Goal: Task Accomplishment & Management: Manage account settings

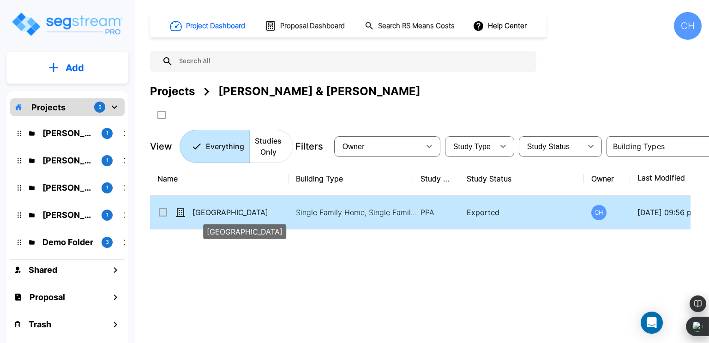
click at [264, 209] on p "[GEOGRAPHIC_DATA]" at bounding box center [238, 212] width 92 height 11
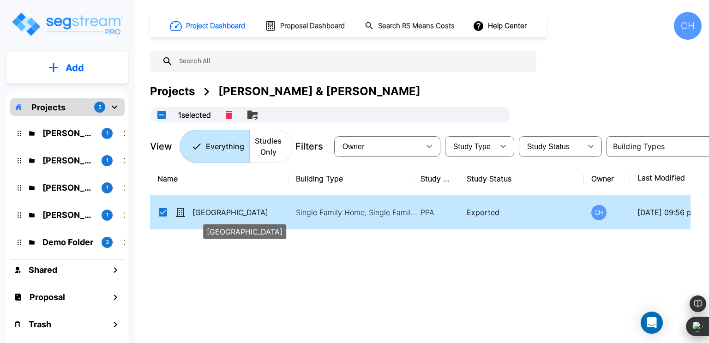
click at [247, 213] on p "[GEOGRAPHIC_DATA]" at bounding box center [238, 212] width 92 height 11
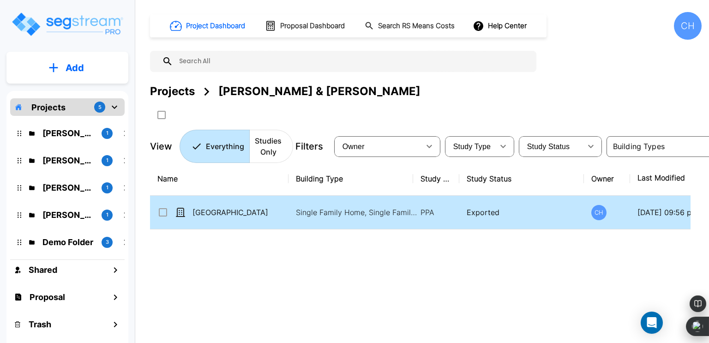
click at [562, 222] on td "Exported" at bounding box center [521, 213] width 125 height 34
checkbox input "true"
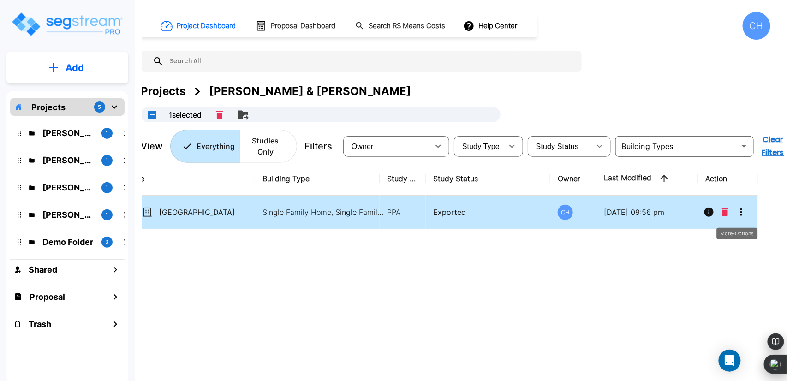
scroll to position [0, 9]
click at [708, 207] on icon "More-Options" at bounding box center [741, 212] width 11 height 11
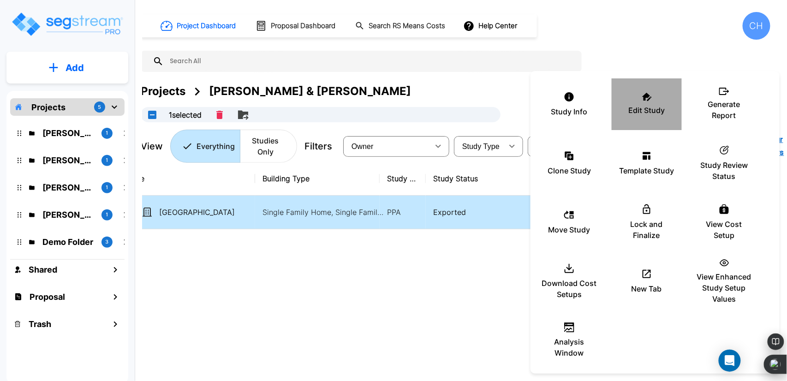
click at [647, 121] on div "Edit Study" at bounding box center [646, 104] width 55 height 46
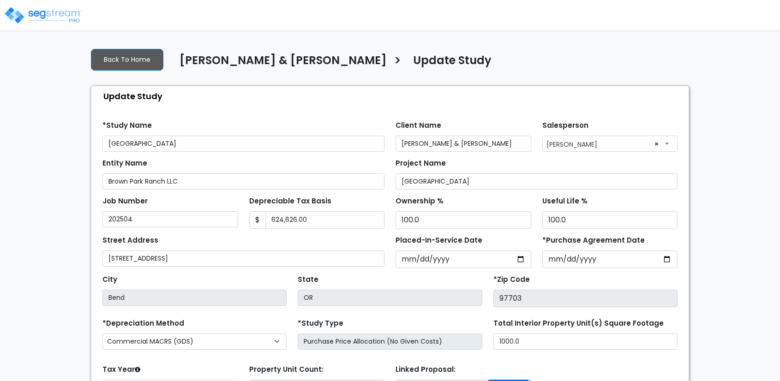
select select "2025"
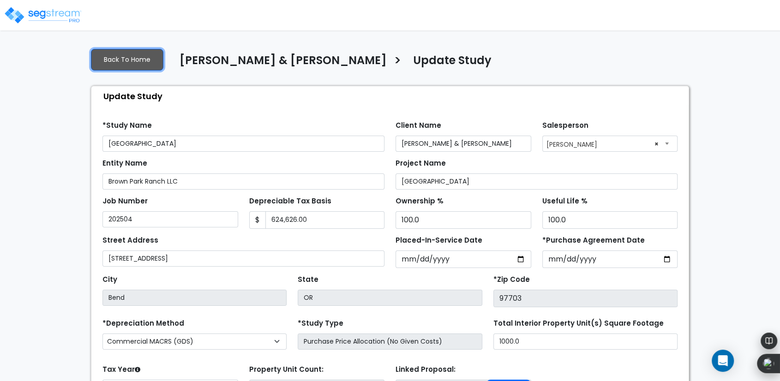
click at [146, 58] on link "Back To Home" at bounding box center [127, 60] width 72 height 22
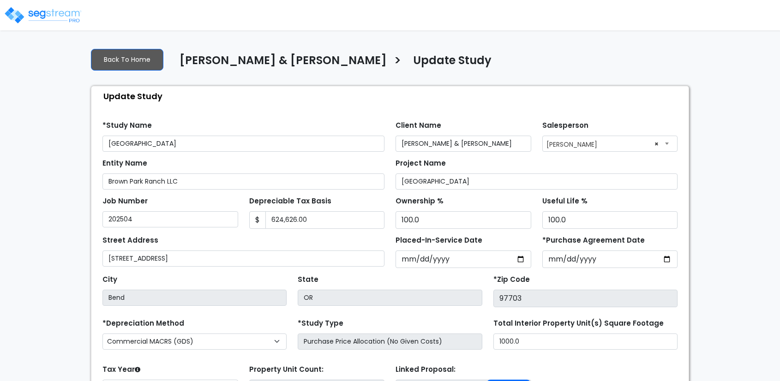
select select "2025"
